Goal: Task Accomplishment & Management: Complete application form

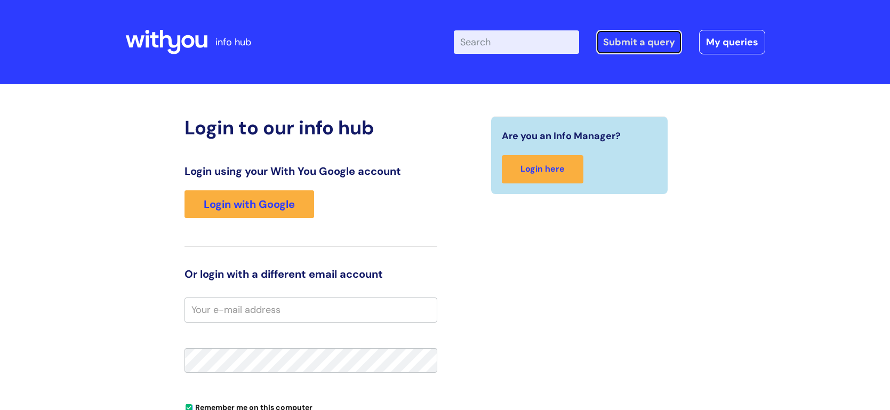
click at [627, 44] on link "Submit a query" at bounding box center [639, 42] width 86 height 25
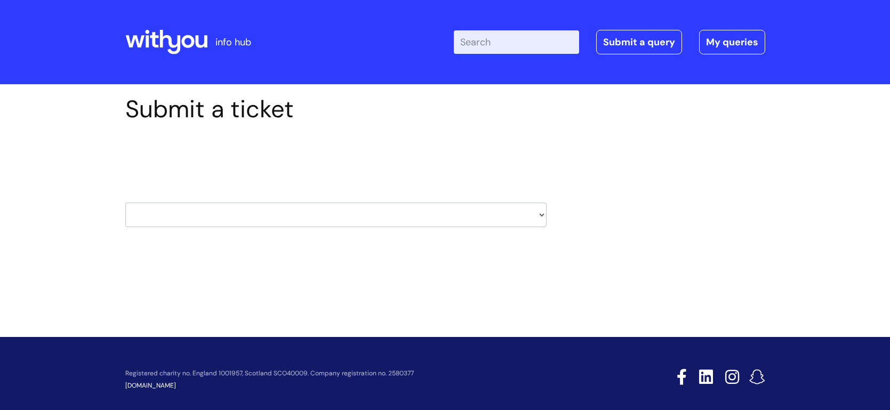
click at [544, 214] on select "HR / People IT and Support Clinical Drug Alerts Finance Accounts Data Support T…" at bounding box center [335, 215] width 421 height 25
click at [544, 212] on select "HR / People IT and Support Clinical Drug Alerts Finance Accounts Data Support T…" at bounding box center [335, 215] width 421 height 25
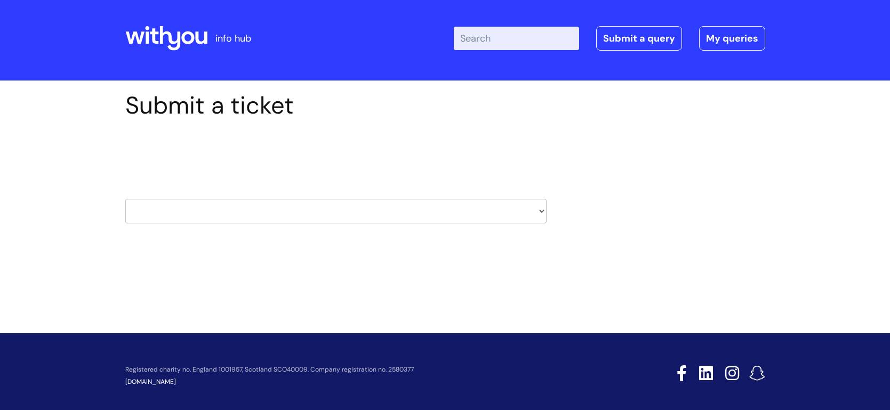
scroll to position [5, 0]
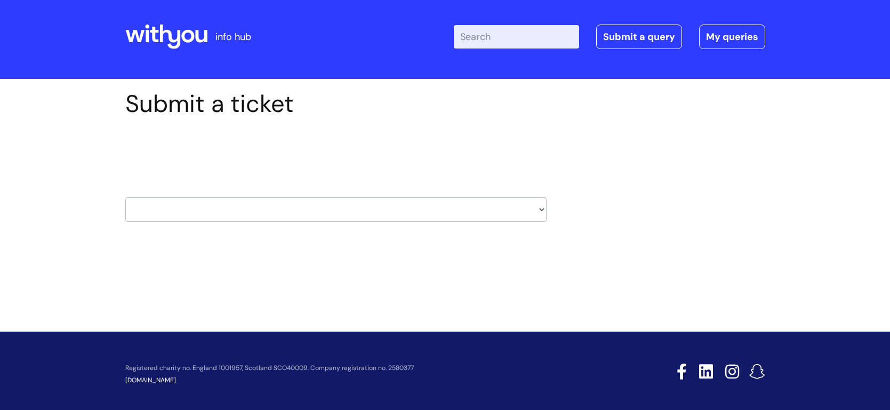
click at [405, 210] on select "HR / People IT and Support Clinical Drug Alerts Finance Accounts Data Support T…" at bounding box center [335, 209] width 421 height 25
click at [704, 230] on div "Submit a ticket Select issue type HR / People IT and Support Clinical Drug Aler…" at bounding box center [445, 172] width 656 height 165
click at [544, 209] on select "HR / People IT and Support Clinical Drug Alerts Finance Accounts Data Support T…" at bounding box center [335, 209] width 421 height 25
click at [654, 193] on div "Submit a ticket Select issue type HR / People IT and Support Clinical Drug Aler…" at bounding box center [445, 172] width 656 height 165
click at [540, 209] on select "HR / People IT and Support Clinical Drug Alerts Finance Accounts Data Support T…" at bounding box center [335, 209] width 421 height 25
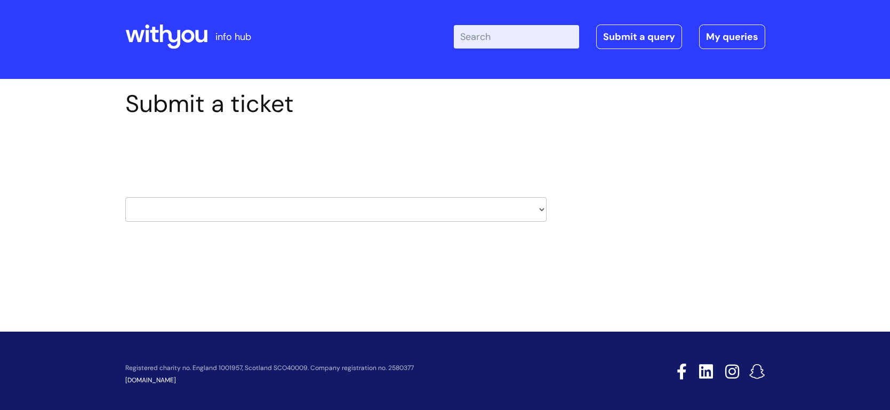
select select "systems"
click at [125, 197] on select "HR / People IT and Support Clinical Drug Alerts Finance Accounts Data Support T…" at bounding box center [335, 209] width 421 height 25
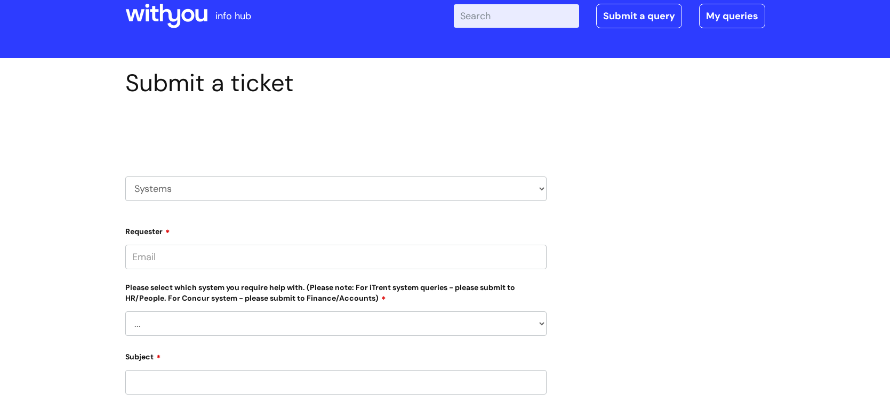
scroll to position [25, 0]
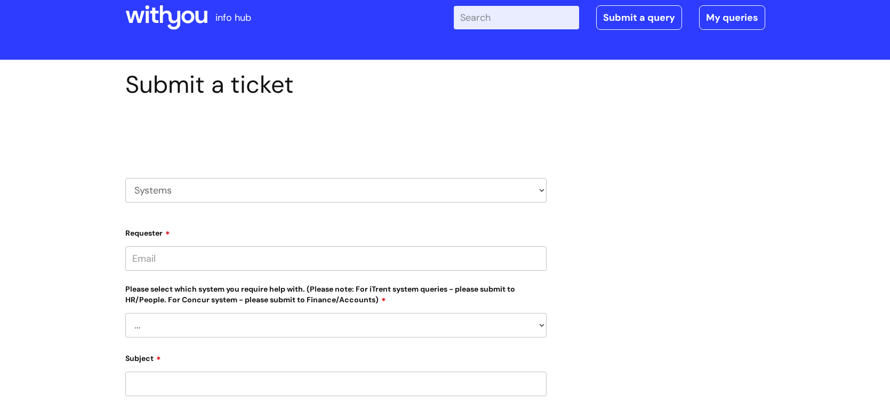
click at [545, 190] on select "HR / People IT and Support Clinical Drug Alerts Finance Accounts Data Support T…" at bounding box center [335, 190] width 421 height 25
select select "external_communications"
click at [125, 178] on select "HR / People IT and Support Clinical Drug Alerts Finance Accounts Data Support T…" at bounding box center [335, 190] width 421 height 25
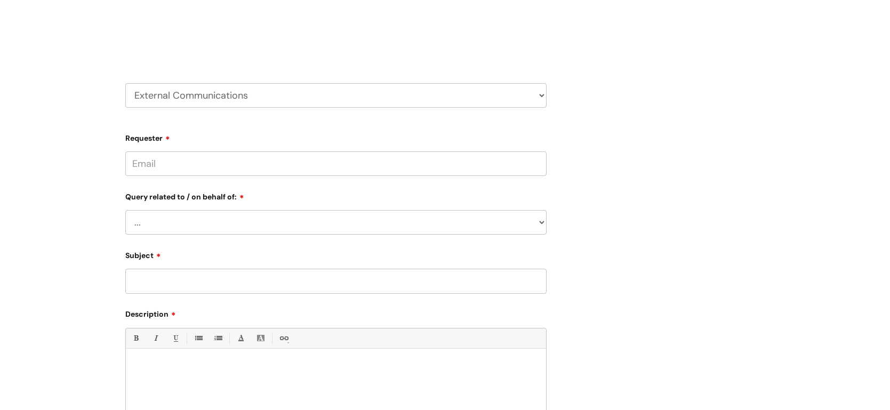
scroll to position [130, 0]
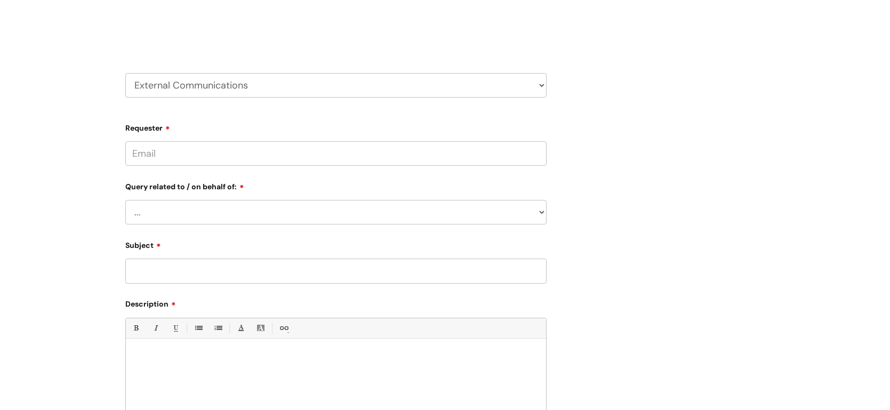
click at [542, 85] on select "HR / People IT and Support Clinical Drug Alerts Finance Accounts Data Support T…" at bounding box center [335, 85] width 421 height 25
click at [705, 128] on div "Submit a ticket Select issue type HR / People IT and Support Clinical Drug Aler…" at bounding box center [445, 242] width 656 height 554
click at [541, 211] on select "... Brand or Brand Centre Website Queries (all regions) All Scottish Services I…" at bounding box center [335, 212] width 421 height 25
select select "Wigan & Leigh"
click at [125, 200] on select "... Brand or Brand Centre Website Queries (all regions) All Scottish Services I…" at bounding box center [335, 212] width 421 height 25
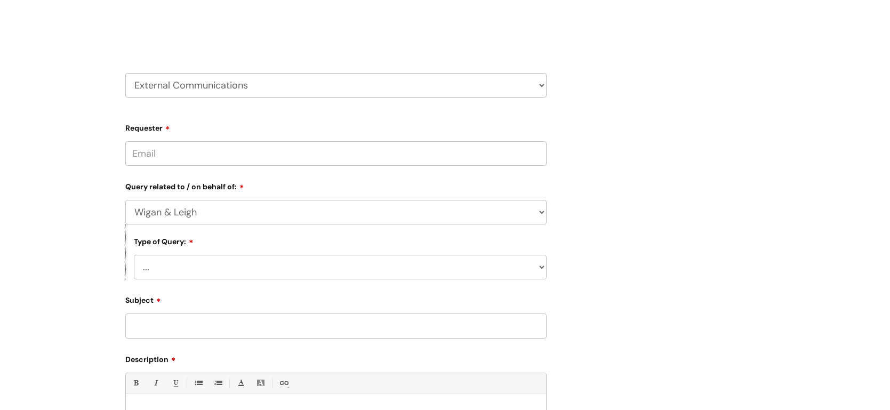
click at [542, 265] on select "... Press/Media support Social Media support Marketing materials Crisis communi…" at bounding box center [340, 267] width 413 height 25
click at [661, 225] on div "Submit a ticket Select issue type HR / People IT and Support Clinical Drug Aler…" at bounding box center [445, 269] width 656 height 609
